Goal: Information Seeking & Learning: Learn about a topic

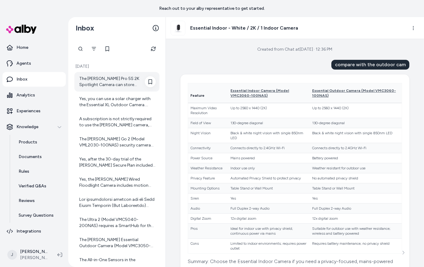
click at [113, 75] on div "The Arlo Pro 5S 2K Spotlight Camera can store recordings without a subscription…" at bounding box center [116, 81] width 85 height 19
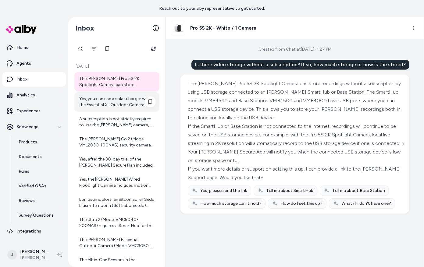
click at [103, 101] on div "Yes, you can use a solar charger with the Essential XL Outdoor Camera. There ar…" at bounding box center [117, 102] width 76 height 12
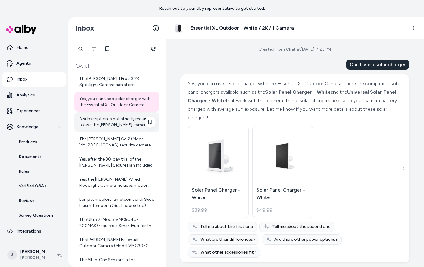
click at [108, 127] on div "A subscription is not strictly required to use the Arlo camera, but it is neede…" at bounding box center [117, 122] width 76 height 12
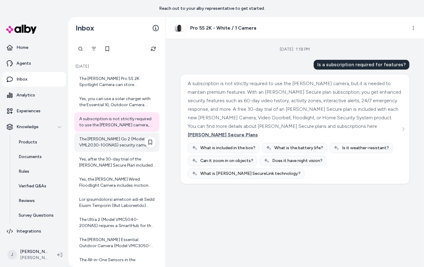
click at [111, 144] on div "The Arlo Go 2 (Model VML2030-100NAS) security camera comes with a 13,000mAh rec…" at bounding box center [117, 142] width 76 height 12
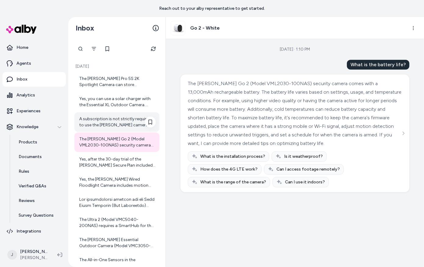
click at [109, 124] on div "A subscription is not strictly required to use the Arlo camera, but it is neede…" at bounding box center [117, 122] width 76 height 12
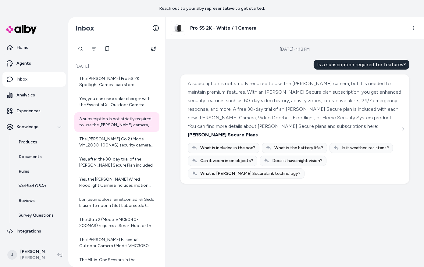
click at [258, 132] on span "Arlo Secure Plans" at bounding box center [223, 135] width 70 height 6
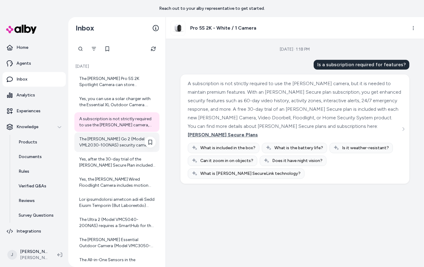
click at [125, 139] on div "The Arlo Go 2 (Model VML2030-100NAS) security camera comes with a 13,000mAh rec…" at bounding box center [117, 142] width 76 height 12
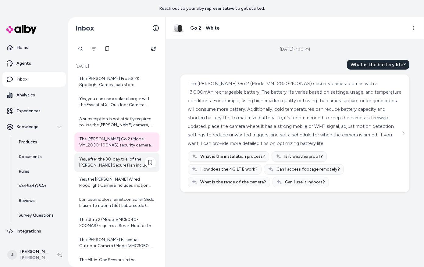
click at [119, 169] on div "Yes, after the 30-day trial of the Arlo Secure Plan included with the Ultra 2 (…" at bounding box center [116, 161] width 85 height 19
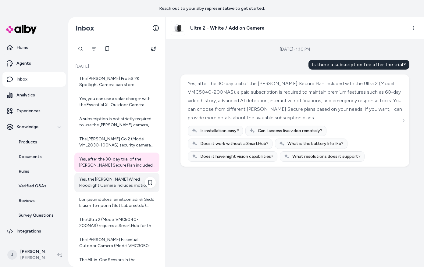
click at [113, 186] on div "Yes, the Arlo Wired Floodlight Camera includes motion detection. It uses PIR (P…" at bounding box center [117, 182] width 76 height 12
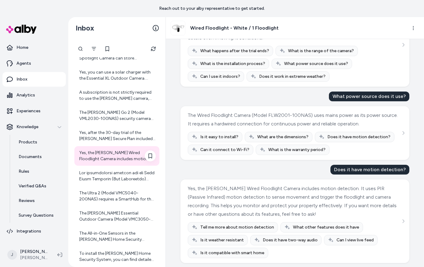
scroll to position [48, 0]
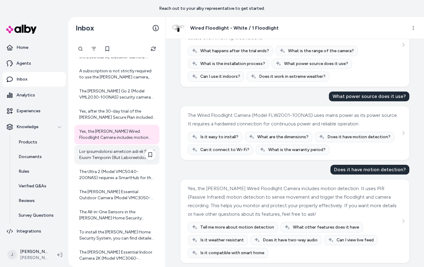
click at [104, 154] on div at bounding box center [117, 154] width 76 height 12
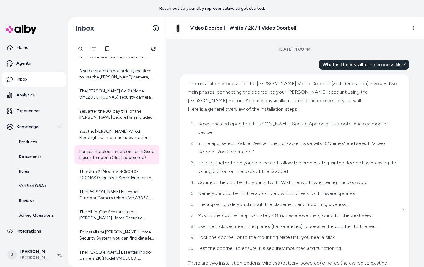
scroll to position [76, 0]
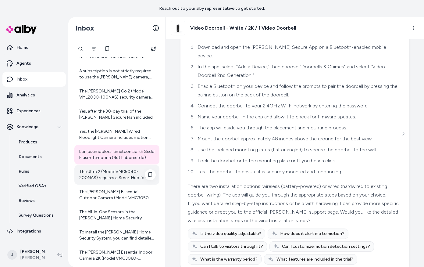
click at [96, 182] on div "The Ultra 2 (Model VMC5040-200NAS) requires a SmartHub for the Add-on Camera va…" at bounding box center [116, 174] width 85 height 19
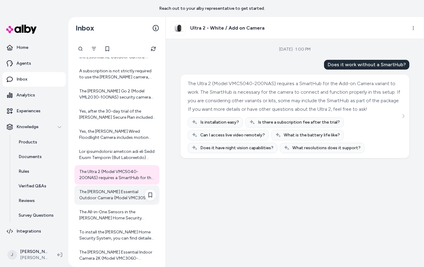
click at [90, 199] on div "The Arlo Essential Outdoor Camera (Model VMC3050-100NAS) has a battery life of …" at bounding box center [117, 195] width 76 height 12
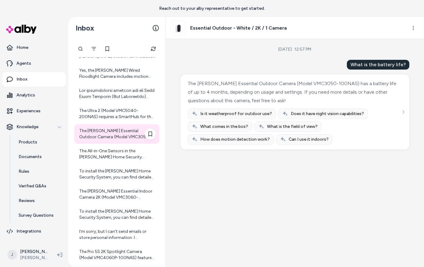
scroll to position [114, 0]
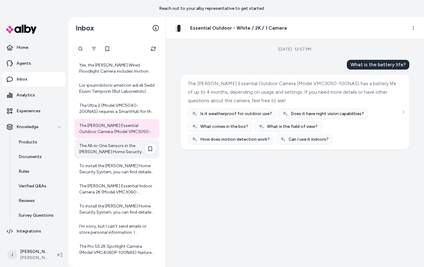
click at [96, 151] on div "The All-in-One Sensors in the Arlo Home Security System use a CR2477 coin cell …" at bounding box center [117, 149] width 76 height 12
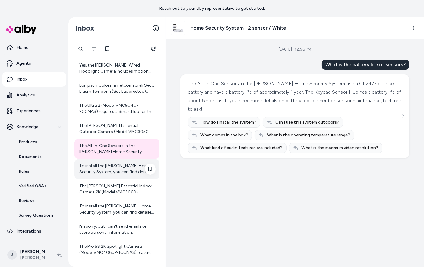
click at [98, 169] on div "To install the Arlo Home Security System, you can find detailed information and…" at bounding box center [117, 169] width 76 height 12
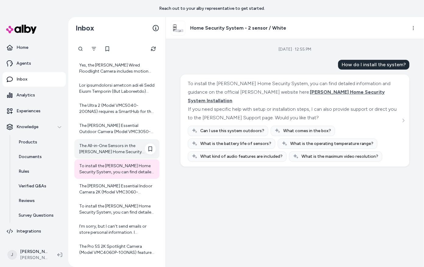
click at [97, 141] on div "The All-in-One Sensors in the Arlo Home Security System use a CR2477 coin cell …" at bounding box center [116, 148] width 85 height 19
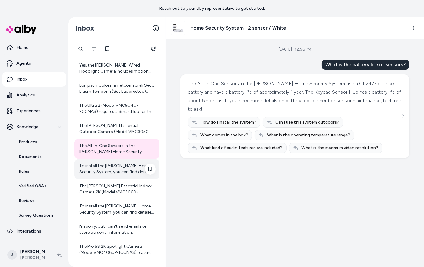
click at [99, 169] on div "To install the Arlo Home Security System, you can find detailed information and…" at bounding box center [117, 169] width 76 height 12
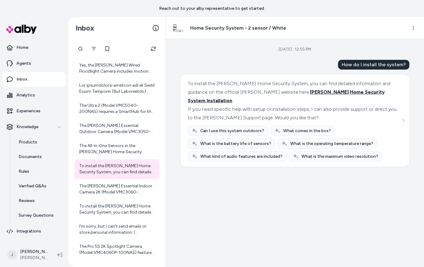
click at [261, 93] on span "Arlo Home Security System Installation" at bounding box center [286, 96] width 197 height 14
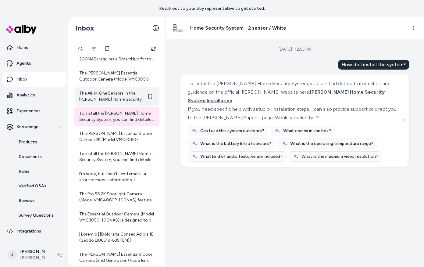
scroll to position [191, 0]
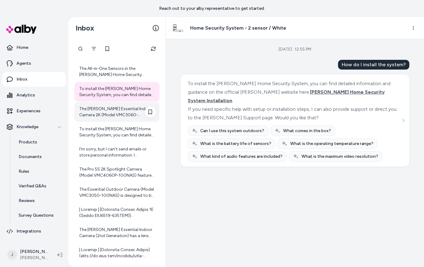
click at [109, 112] on div "The Arlo Essential Indoor Camera 2K (Model VMC3060-100NAS) supports video modes…" at bounding box center [117, 112] width 76 height 12
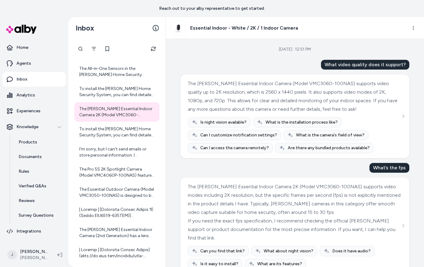
scroll to position [12, 0]
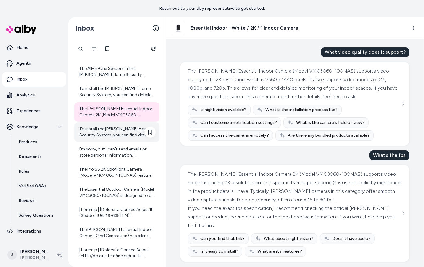
click at [114, 135] on div "To install the Arlo Home Security System, you can find detailed information and…" at bounding box center [117, 132] width 76 height 12
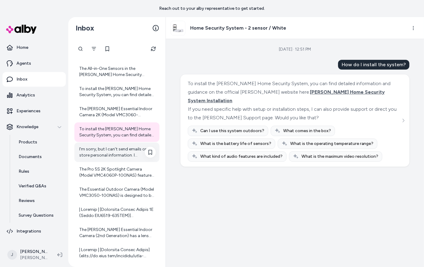
click at [113, 153] on div "I'm sorry, but I can't send emails or store personal information. I recommend c…" at bounding box center [117, 152] width 76 height 12
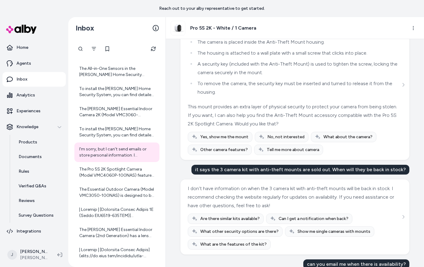
scroll to position [66, 0]
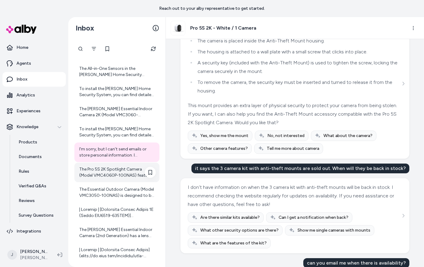
click at [107, 175] on div "The Pro 5S 2K Spotlight Camera (Model VMC4060P-100NAS) features a 12x digital z…" at bounding box center [117, 172] width 76 height 12
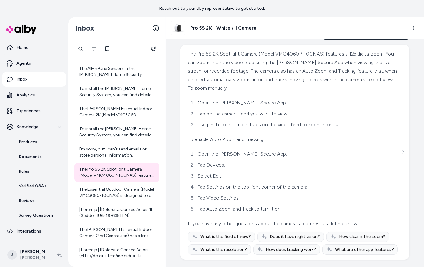
scroll to position [139, 0]
click at [98, 199] on div "The Essential Outdoor Camera (Model VMC3050-100NAS) is designed to be weather r…" at bounding box center [116, 191] width 85 height 19
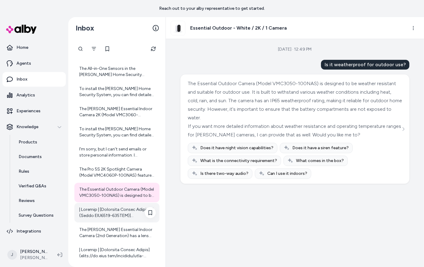
click at [110, 204] on div at bounding box center [116, 212] width 85 height 19
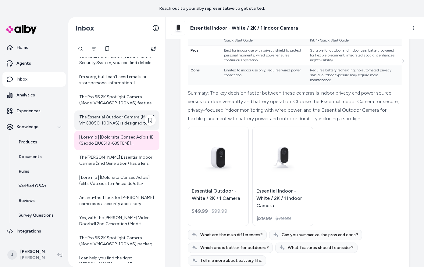
scroll to position [281, 0]
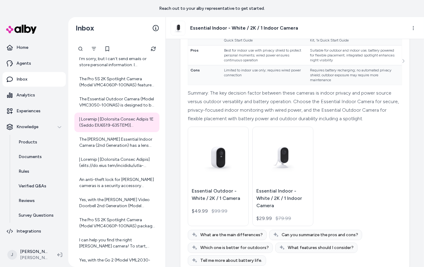
click at [103, 152] on div "The Arlo Pro 5S 2K Spotlight Camera can store recordings without a subscription…" at bounding box center [116, 92] width 85 height 603
click at [101, 143] on div "The Arlo Essential Indoor Camera (2nd Generation) has a lens field of view of 1…" at bounding box center [117, 142] width 76 height 12
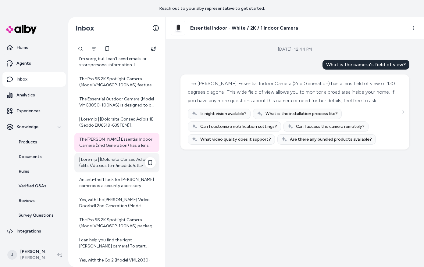
click at [103, 161] on div at bounding box center [117, 162] width 76 height 12
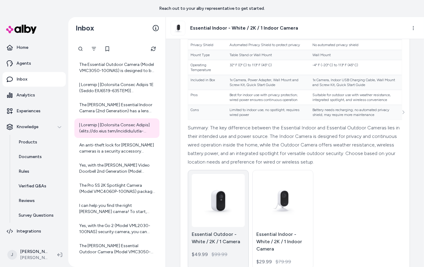
scroll to position [207, 0]
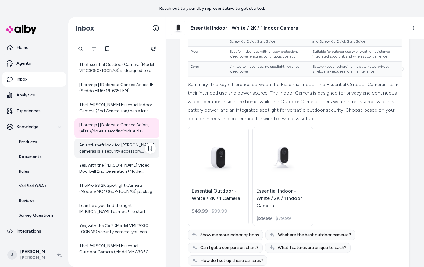
click at [114, 143] on div "An anti-theft lock for Arlo cameras is a security accessory designed to protect…" at bounding box center [117, 148] width 76 height 12
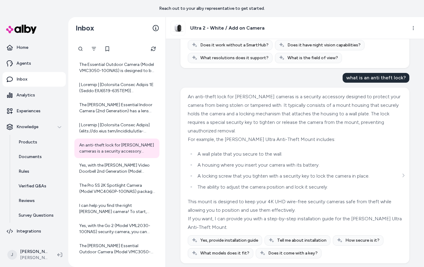
scroll to position [279, 0]
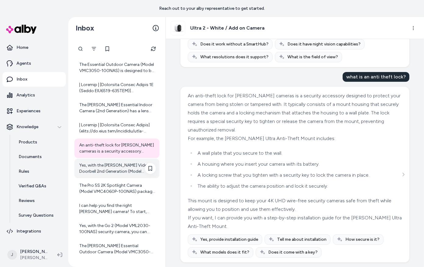
click at [94, 174] on div "Yes, with the Arlo Video Doorbell 2nd Generation (Model AVD4001-100NAS), you ca…" at bounding box center [116, 167] width 85 height 19
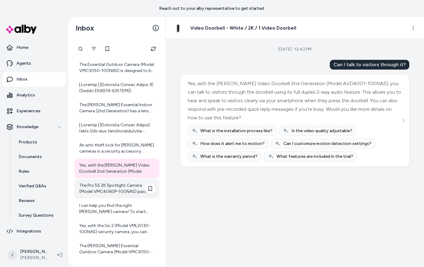
click at [115, 190] on div "The Pro 5S 2K Spotlight Camera (Model VMC4060P-100NAS) package includes the fol…" at bounding box center [117, 188] width 76 height 12
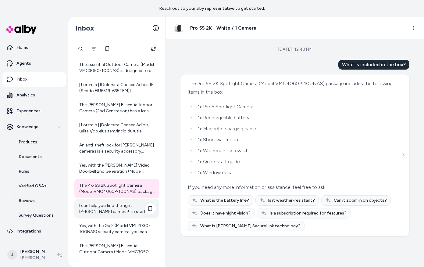
click at [98, 208] on div "I can help you find the right Arlo camera! To start, could you please tell me w…" at bounding box center [117, 208] width 76 height 12
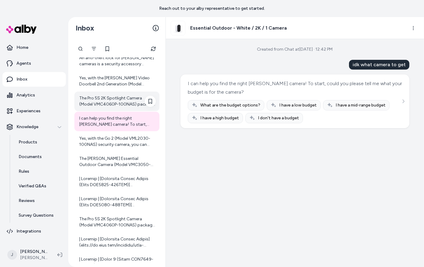
scroll to position [404, 0]
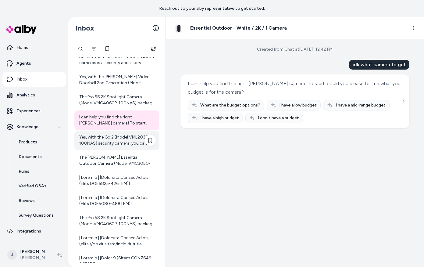
click at [98, 143] on div "Yes, with the Go 2 (Model VML2030-100NAS) security camera, you can access foota…" at bounding box center [117, 140] width 76 height 12
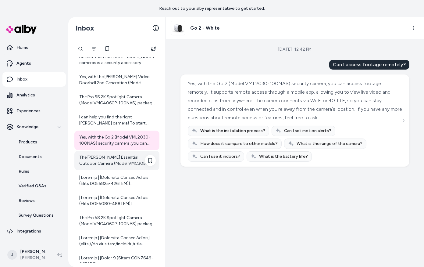
click at [104, 161] on div "The Arlo Essential Outdoor Camera (Model VMC3050-100NAS) has a battery life of …" at bounding box center [117, 160] width 76 height 12
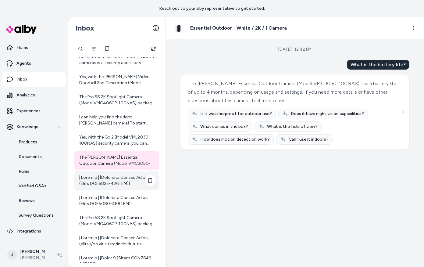
click at [108, 182] on div at bounding box center [117, 180] width 76 height 12
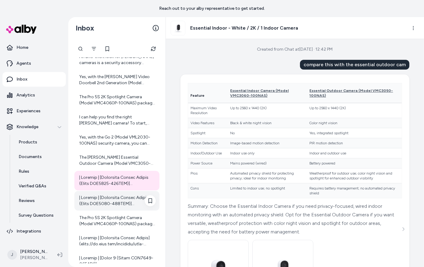
click at [114, 202] on div at bounding box center [117, 200] width 76 height 12
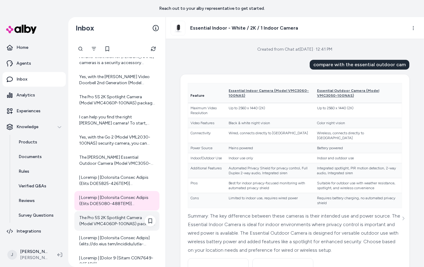
click at [114, 221] on div "The Pro 5S 2K Spotlight Camera (Model VMC4060P-100NAS) package includes the fol…" at bounding box center [117, 220] width 76 height 12
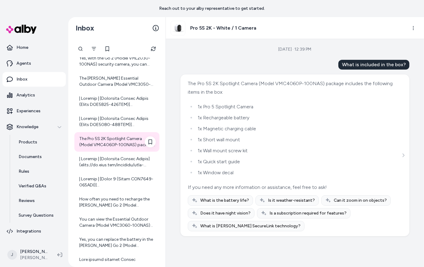
scroll to position [485, 0]
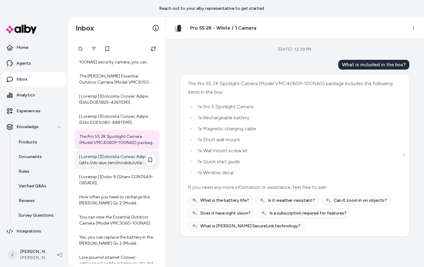
click at [100, 166] on div at bounding box center [116, 159] width 85 height 19
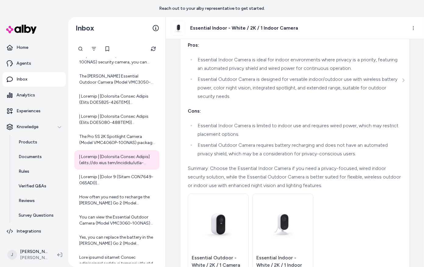
scroll to position [237, 0]
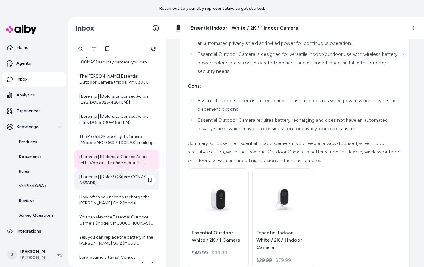
click at [116, 183] on div at bounding box center [117, 180] width 76 height 12
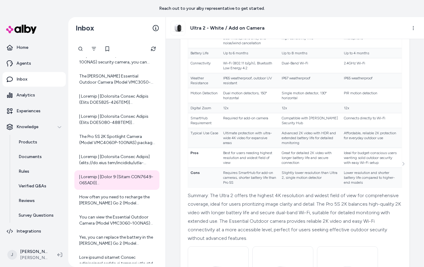
scroll to position [249, 0]
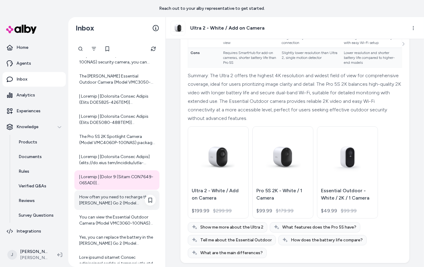
click at [118, 201] on div "How often you need to recharge the Arlo Go 2 (Model VML2030-100NAS) battery dep…" at bounding box center [117, 200] width 76 height 12
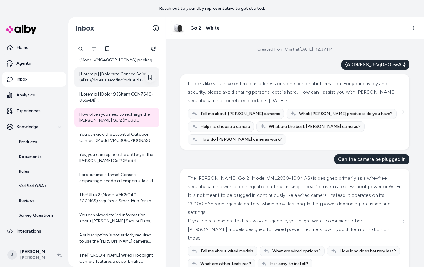
scroll to position [572, 0]
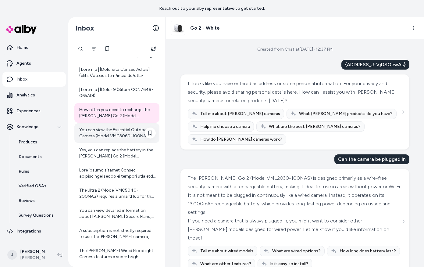
click at [105, 134] on div "You can view the Essential Outdoor Camera (Model VMC3060-100NAS) on the website…" at bounding box center [117, 133] width 76 height 12
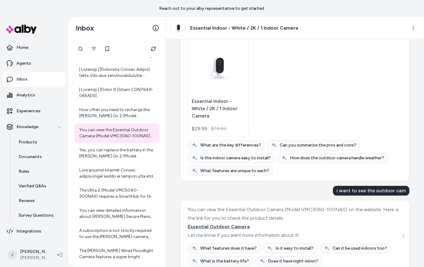
scroll to position [258, 0]
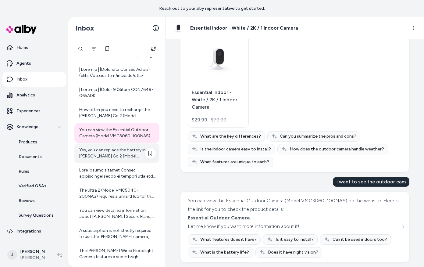
click at [101, 151] on div "Yes, you can replace the battery in the Arlo Go 2 (Model VML2030-100NAS) camera…" at bounding box center [117, 153] width 76 height 12
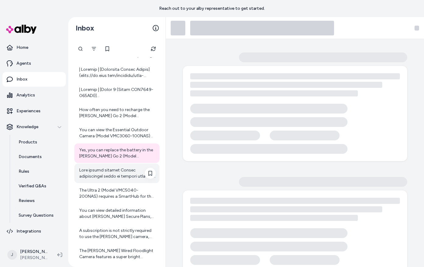
click at [99, 174] on div at bounding box center [117, 173] width 76 height 12
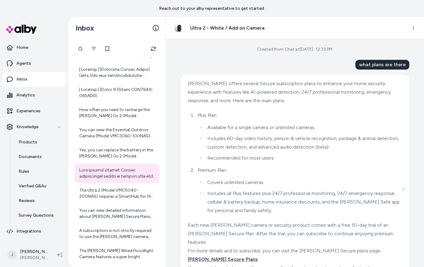
scroll to position [26, 0]
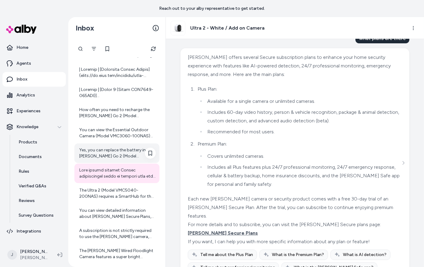
click at [107, 151] on div "Yes, you can replace the battery in the Arlo Go 2 (Model VML2030-100NAS) camera…" at bounding box center [117, 153] width 76 height 12
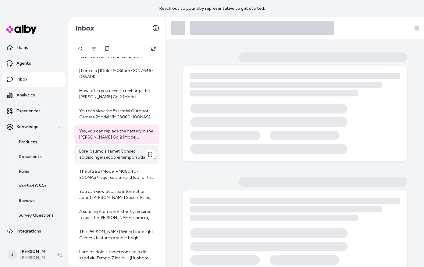
scroll to position [604, 0]
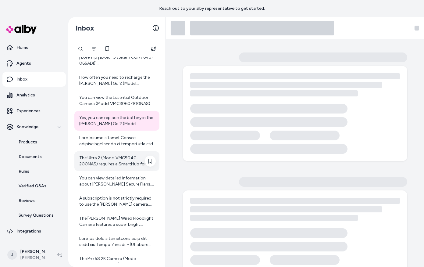
click at [108, 163] on div "The Ultra 2 (Model VMC5040-200NAS) requires a SmartHub for the Add-on Camera va…" at bounding box center [117, 161] width 76 height 12
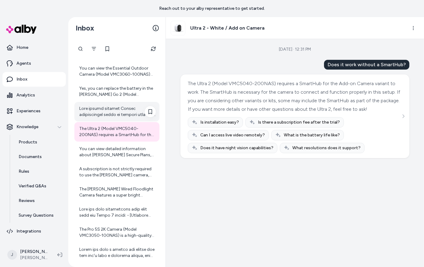
scroll to position [655, 0]
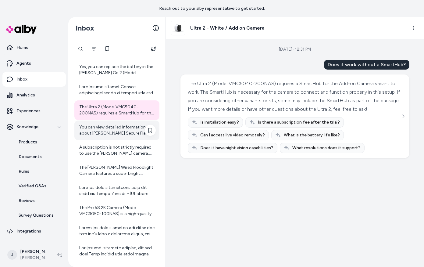
click at [108, 134] on div "You can view detailed information about Arlo Secure Plans, including features a…" at bounding box center [117, 130] width 76 height 12
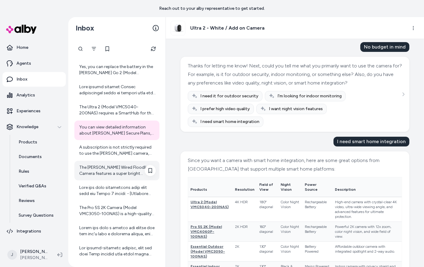
scroll to position [104, 0]
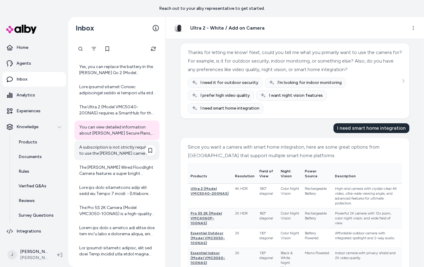
click at [100, 153] on div "A subscription is not strictly required to use the Arlo camera, but it is neede…" at bounding box center [117, 150] width 76 height 12
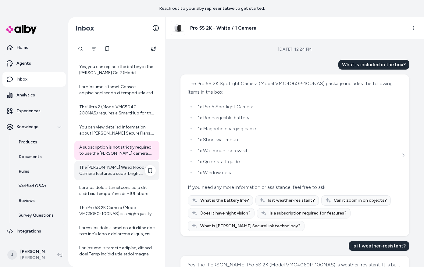
click at [104, 171] on div "The Arlo Wired Floodlight Camera features a super bright floodlight with adjust…" at bounding box center [117, 170] width 76 height 12
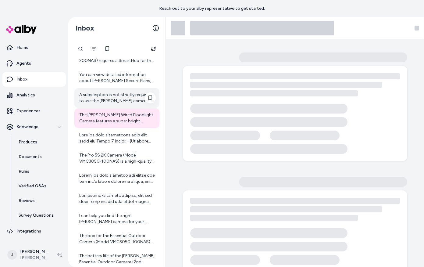
scroll to position [717, 0]
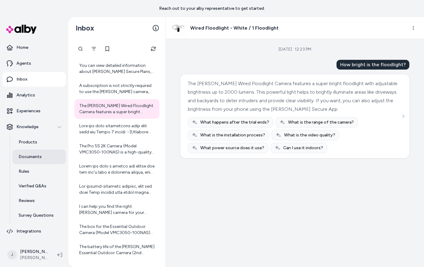
click at [37, 159] on p "Documents" at bounding box center [30, 157] width 23 height 6
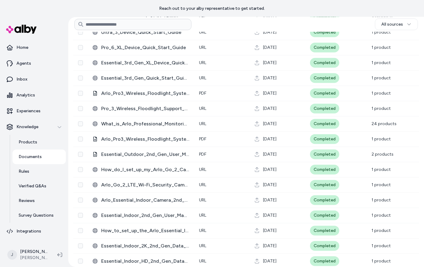
scroll to position [1133, 0]
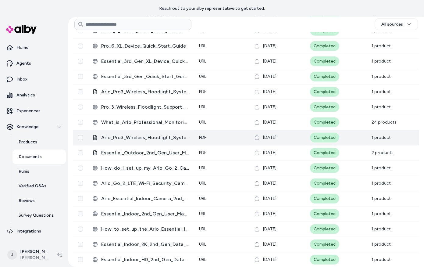
click at [152, 137] on span "Arlo_Pro3_Wireless_Floodlight_SystemQSG" at bounding box center [145, 137] width 88 height 7
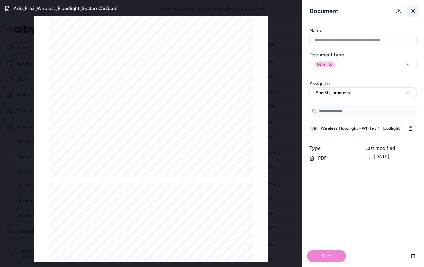
click at [409, 11] on button at bounding box center [413, 11] width 12 height 12
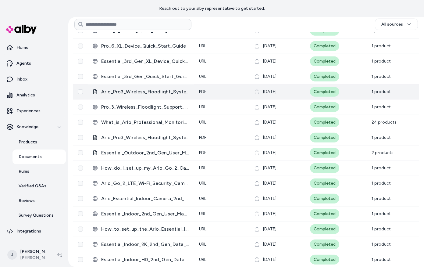
click at [127, 91] on span "Arlo_Pro3_Wireless_Floodlight_SystemQSG" at bounding box center [145, 91] width 88 height 7
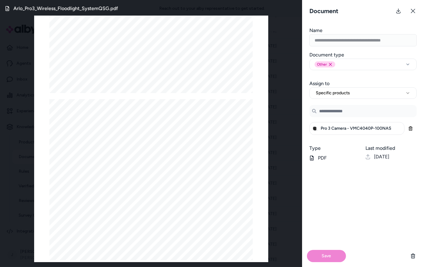
scroll to position [88, 0]
click at [413, 13] on icon at bounding box center [412, 11] width 5 height 5
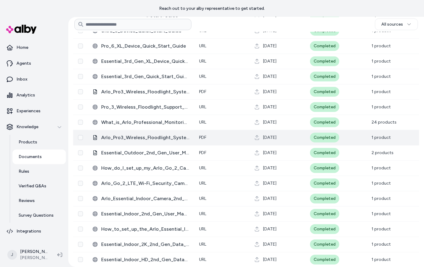
click at [143, 135] on span "Arlo_Pro3_Wireless_Floodlight_SystemQSG" at bounding box center [145, 137] width 88 height 7
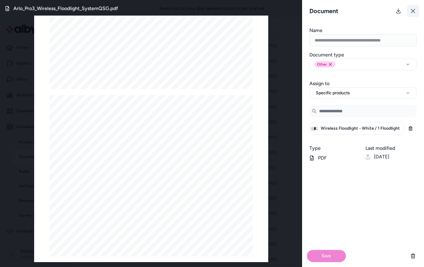
click at [412, 11] on icon at bounding box center [413, 11] width 4 height 4
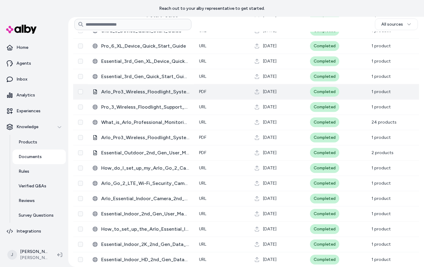
click at [138, 94] on span "Arlo_Pro3_Wireless_Floodlight_SystemQSG" at bounding box center [145, 91] width 88 height 7
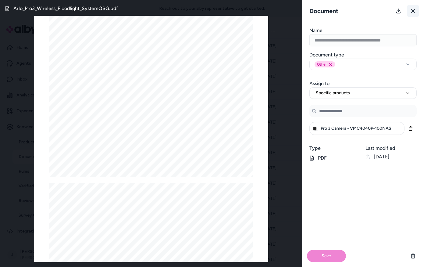
click at [409, 13] on button at bounding box center [413, 11] width 12 height 12
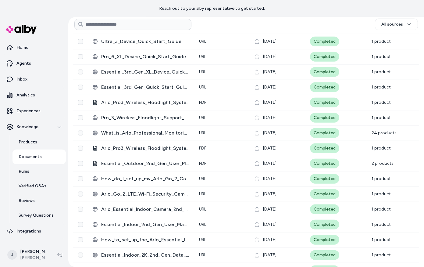
scroll to position [1123, 0]
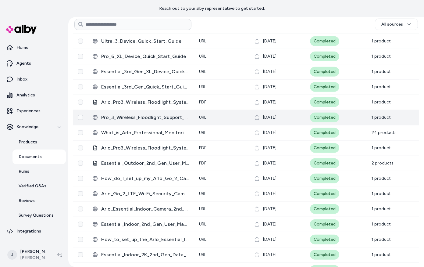
click at [146, 119] on span "Pro_3_Wireless_Floodlight_Support_Page" at bounding box center [145, 117] width 88 height 7
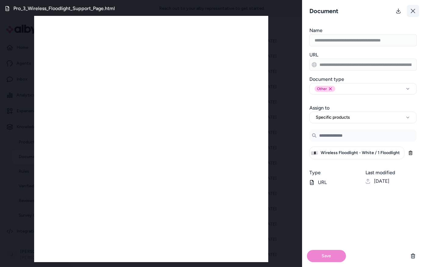
click at [409, 8] on button at bounding box center [413, 11] width 12 height 12
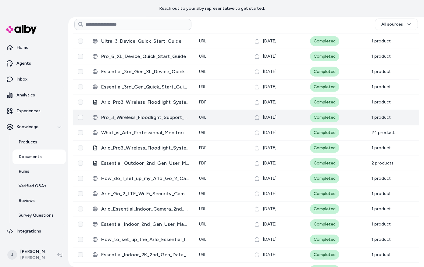
click at [154, 114] on span "Pro_3_Wireless_Floodlight_Support_Page" at bounding box center [145, 117] width 88 height 7
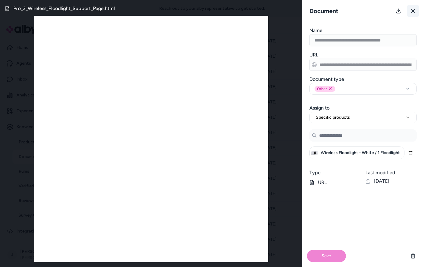
click at [413, 11] on icon at bounding box center [412, 11] width 5 height 5
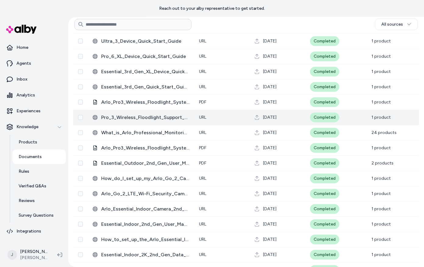
click at [144, 117] on span "Pro_3_Wireless_Floodlight_Support_Page" at bounding box center [145, 117] width 88 height 7
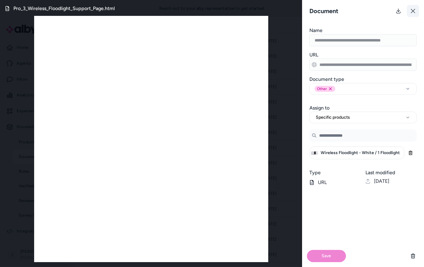
click at [411, 10] on icon at bounding box center [412, 11] width 5 height 5
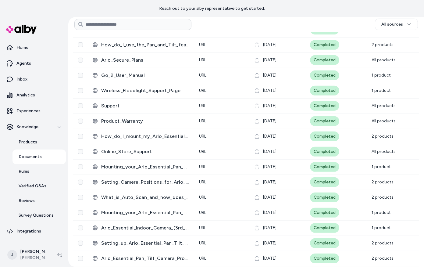
scroll to position [461, 0]
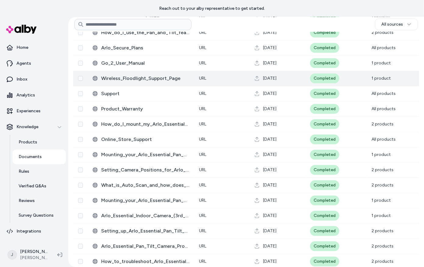
click at [134, 79] on span "Wireless_Floodlight_Support_Page" at bounding box center [145, 78] width 88 height 7
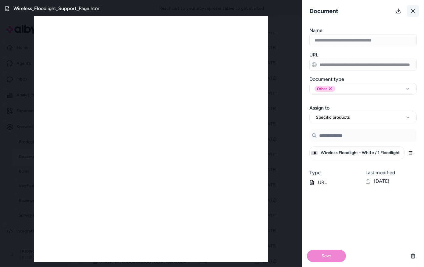
click at [412, 16] on button at bounding box center [413, 11] width 12 height 12
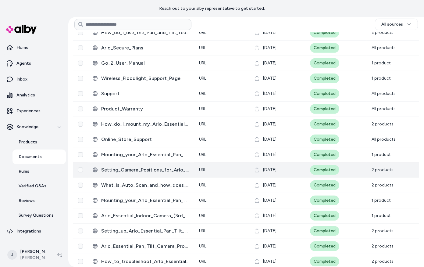
click at [130, 172] on span "Setting_Camera_Positions_for_Arlo_Essential_Pan_Tilt_Cameras" at bounding box center [145, 169] width 88 height 7
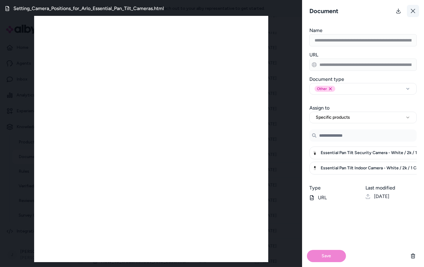
click at [412, 10] on icon at bounding box center [413, 11] width 4 height 4
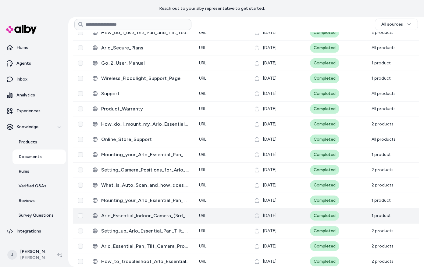
click at [147, 215] on span "Arlo_Essential_Indoor_Camera_(3rd_Gen)_FAQ" at bounding box center [145, 215] width 88 height 7
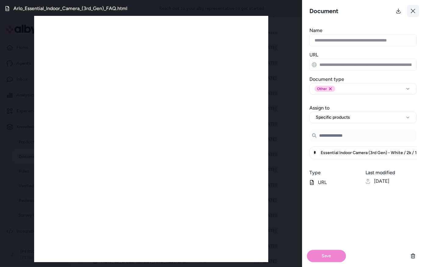
click at [414, 12] on icon at bounding box center [412, 11] width 5 height 5
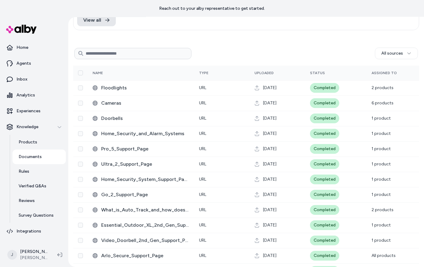
scroll to position [0, 0]
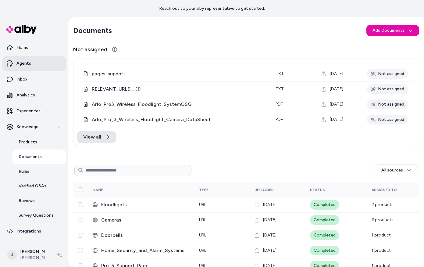
click at [34, 64] on link "Agents" at bounding box center [33, 63] width 63 height 15
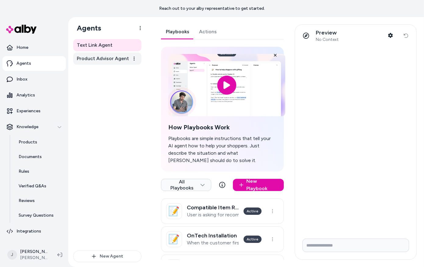
click at [99, 62] on span "Product Advisor Agent" at bounding box center [103, 58] width 52 height 7
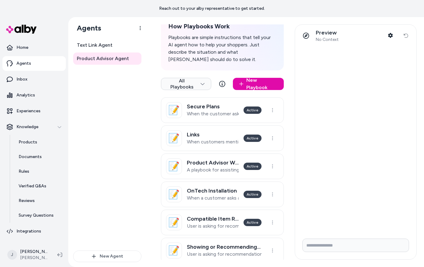
scroll to position [104, 0]
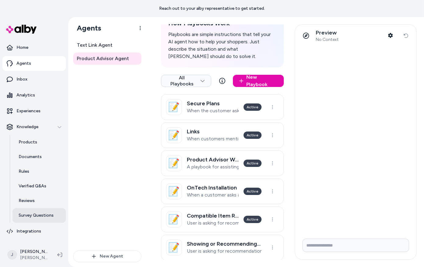
click at [32, 217] on p "Survey Questions" at bounding box center [36, 215] width 35 height 6
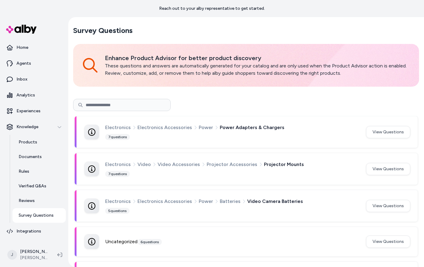
click at [118, 108] on input at bounding box center [121, 105] width 97 height 12
type input "********"
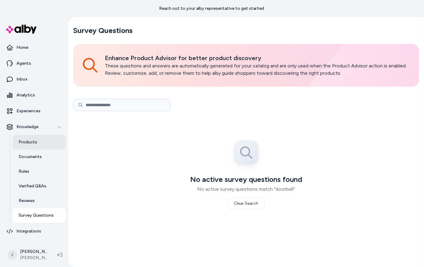
click at [37, 142] on link "Products" at bounding box center [38, 142] width 53 height 15
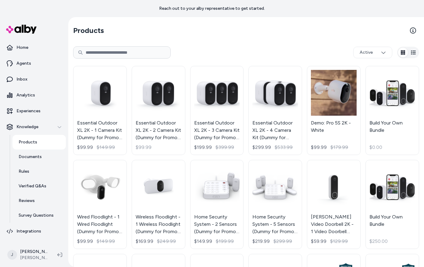
click at [139, 51] on input at bounding box center [121, 52] width 97 height 12
type input "********"
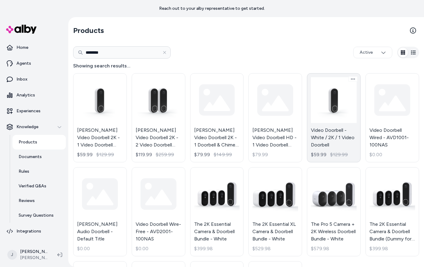
click at [321, 132] on link "Video Doorbell - White / 2K / 1 Video Doorbell $59.99 $129.99" at bounding box center [334, 117] width 54 height 89
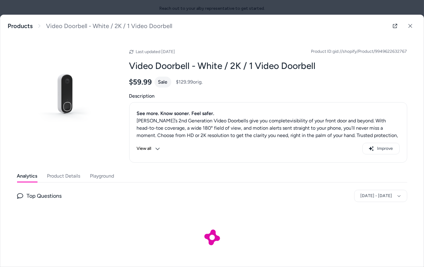
click at [63, 178] on button "Product Details" at bounding box center [63, 176] width 33 height 12
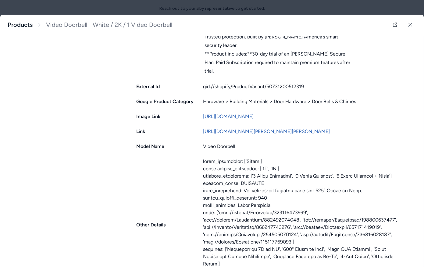
scroll to position [280, 0]
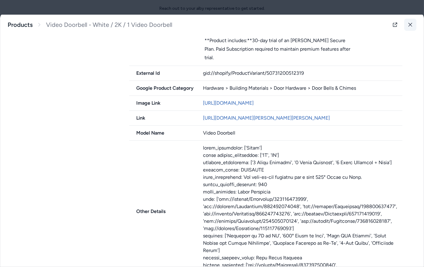
click at [409, 23] on icon at bounding box center [410, 25] width 4 height 4
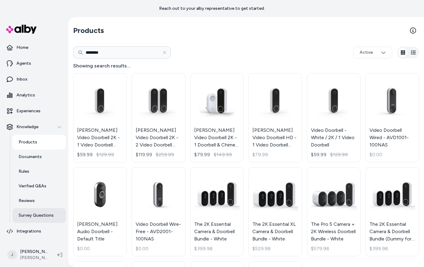
click at [34, 211] on link "Survey Questions" at bounding box center [38, 215] width 53 height 15
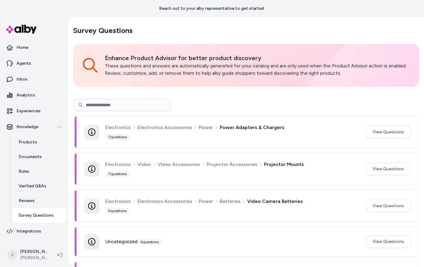
click at [97, 102] on input at bounding box center [121, 105] width 97 height 12
type input "*********"
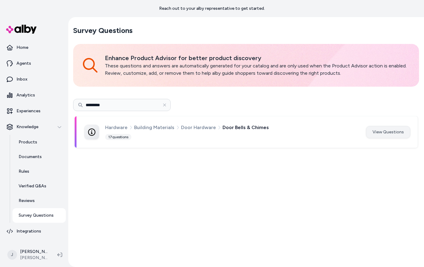
click at [379, 133] on button "View Questions" at bounding box center [388, 132] width 44 height 12
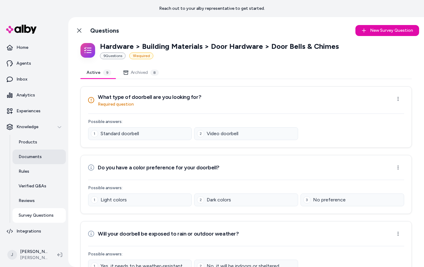
click at [24, 155] on p "Documents" at bounding box center [30, 157] width 23 height 6
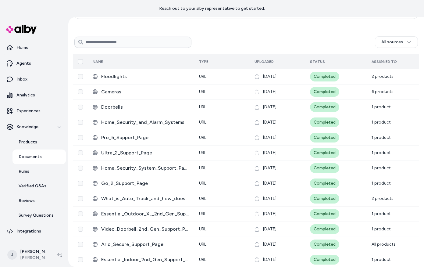
scroll to position [142, 0]
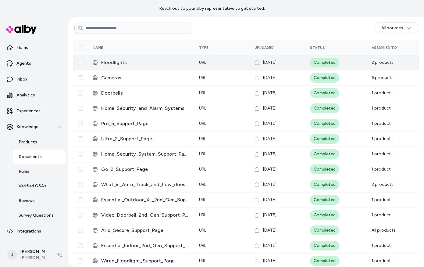
click at [373, 64] on span "2 products" at bounding box center [382, 62] width 22 height 5
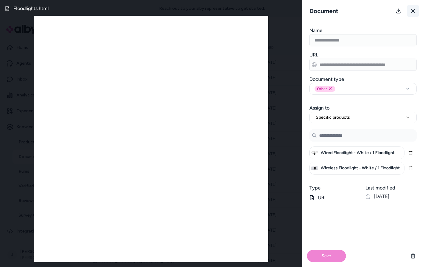
click at [412, 12] on icon at bounding box center [413, 11] width 4 height 4
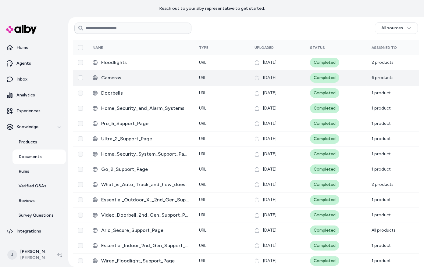
click at [108, 76] on span "Cameras" at bounding box center [145, 77] width 88 height 7
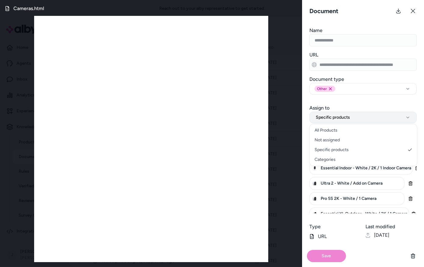
click at [336, 119] on span "Specific products" at bounding box center [333, 117] width 34 height 6
select select "***"
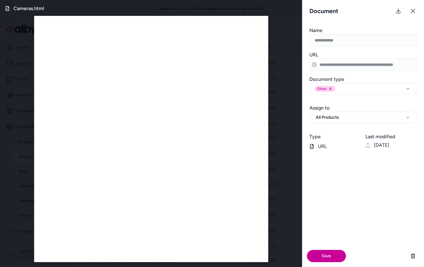
click at [326, 254] on button "Save" at bounding box center [326, 255] width 39 height 12
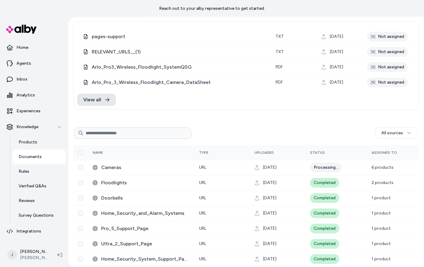
scroll to position [36, 0]
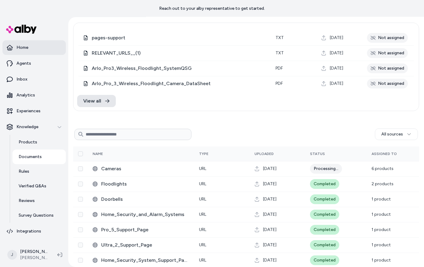
click at [30, 48] on link "Home" at bounding box center [33, 47] width 63 height 15
click at [18, 41] on link "Home" at bounding box center [33, 47] width 63 height 15
click at [18, 46] on p "Home" at bounding box center [22, 47] width 12 height 6
click at [23, 27] on img at bounding box center [21, 29] width 30 height 9
click at [21, 50] on p "Home" at bounding box center [22, 47] width 12 height 6
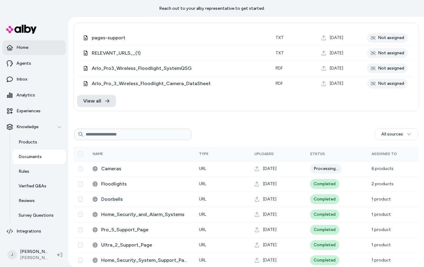
click at [21, 50] on p "Home" at bounding box center [22, 47] width 12 height 6
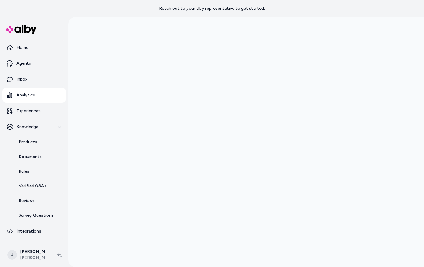
scroll to position [17, 0]
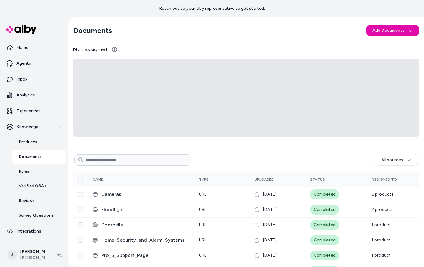
click at [23, 28] on img at bounding box center [21, 29] width 30 height 9
click at [22, 49] on p "Home" at bounding box center [22, 47] width 12 height 6
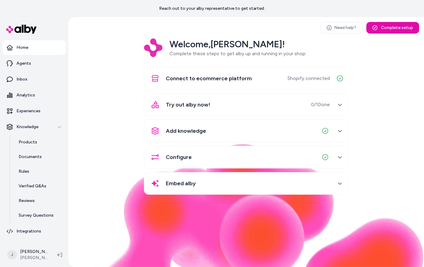
click at [104, 53] on div "Welcome, Jennifer ! Complete these steps to get alby up and running in your sho…" at bounding box center [246, 120] width 346 height 164
click at [104, 170] on div "Welcome, Jennifer ! Complete these steps to get alby up and running in your sho…" at bounding box center [246, 120] width 346 height 164
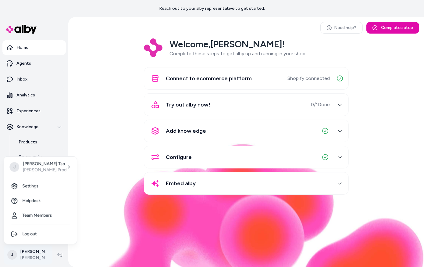
click at [29, 254] on html "Reach out to your alby representative to get started. Home Agents Inbox Analyti…" at bounding box center [212, 133] width 424 height 267
click at [125, 201] on html "Reach out to your alby representative to get started. Home Agents Inbox Analyti…" at bounding box center [212, 133] width 424 height 267
